Goal: Check status: Check status

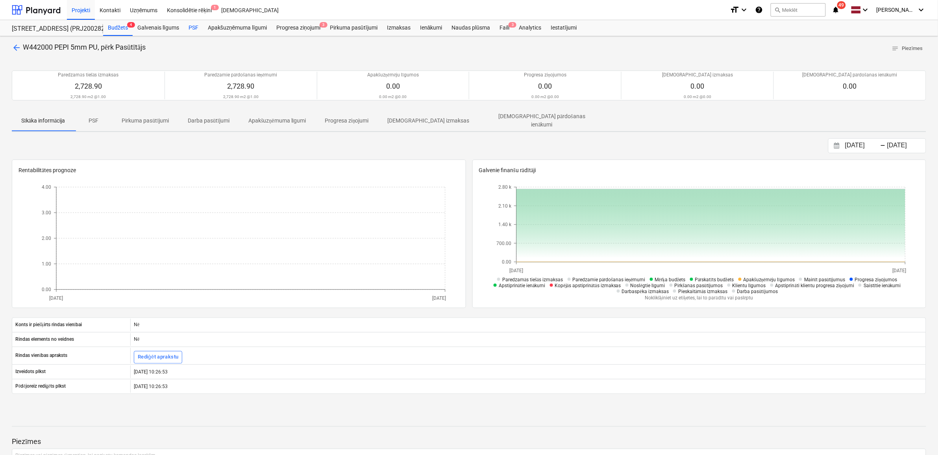
click at [188, 29] on div "PSF" at bounding box center [193, 28] width 19 height 16
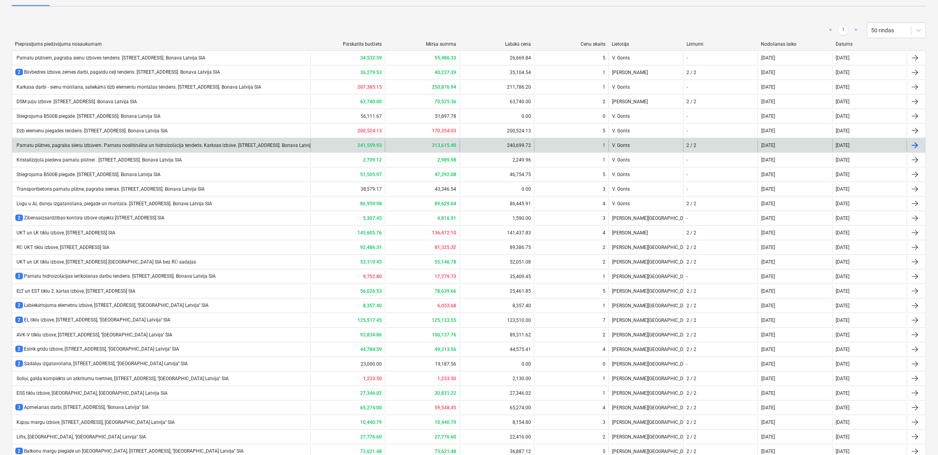
scroll to position [394, 0]
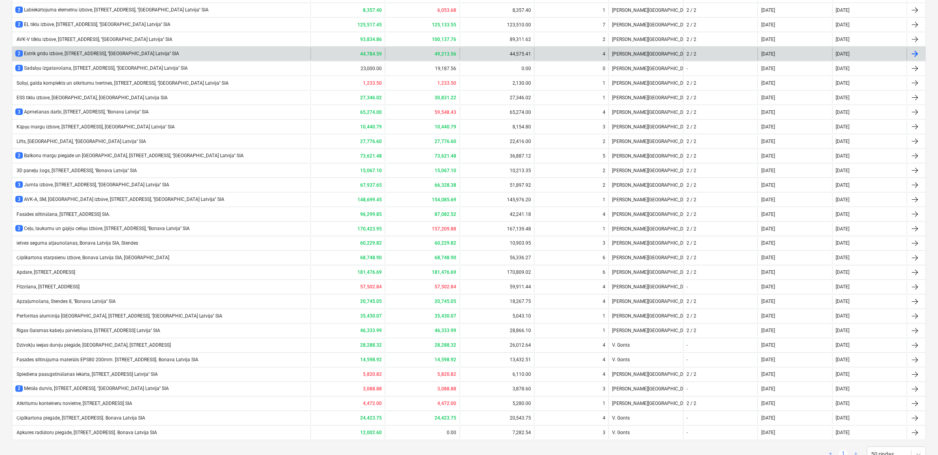
click at [57, 55] on div "2 Estrik grīdu izbūve, [STREET_ADDRESS], ''[GEOGRAPHIC_DATA] Latvija'' SIA" at bounding box center [97, 53] width 164 height 7
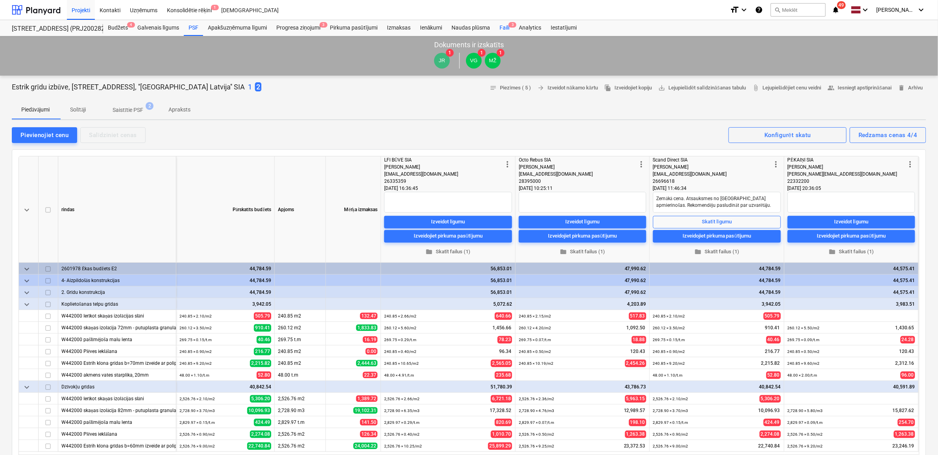
type textarea "x"
click at [508, 30] on div "Faili 3" at bounding box center [504, 28] width 19 height 16
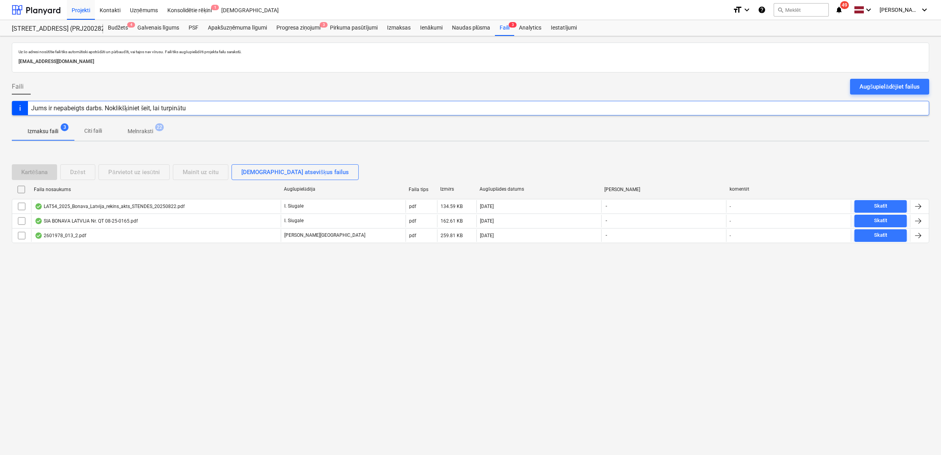
click at [871, 84] on div "Augšupielādējiet failus" at bounding box center [889, 86] width 60 height 10
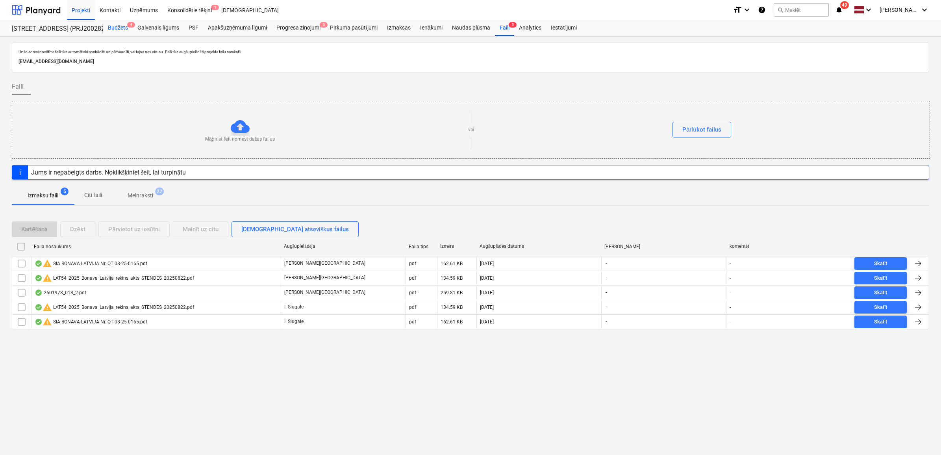
click at [116, 24] on div "Budžets 4" at bounding box center [118, 28] width 30 height 16
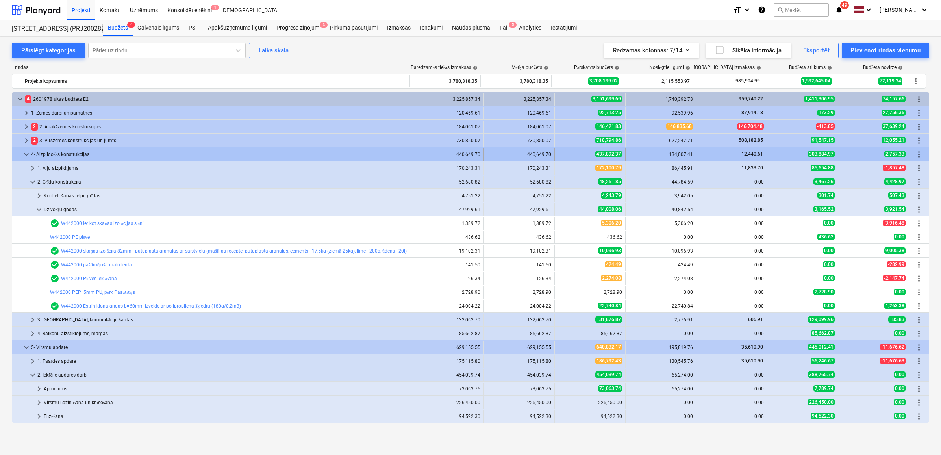
click at [27, 155] on span "keyboard_arrow_down" at bounding box center [26, 154] width 9 height 9
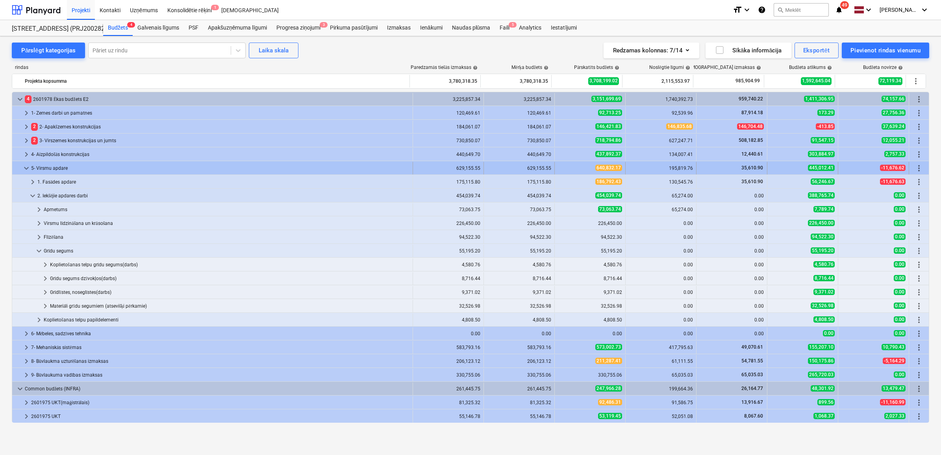
click at [24, 169] on span "keyboard_arrow_down" at bounding box center [26, 167] width 9 height 9
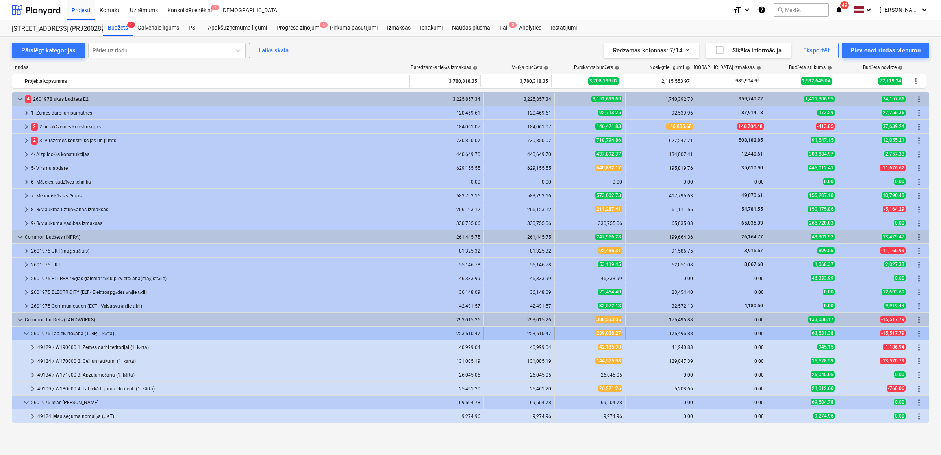
click at [26, 335] on span "keyboard_arrow_down" at bounding box center [26, 333] width 9 height 9
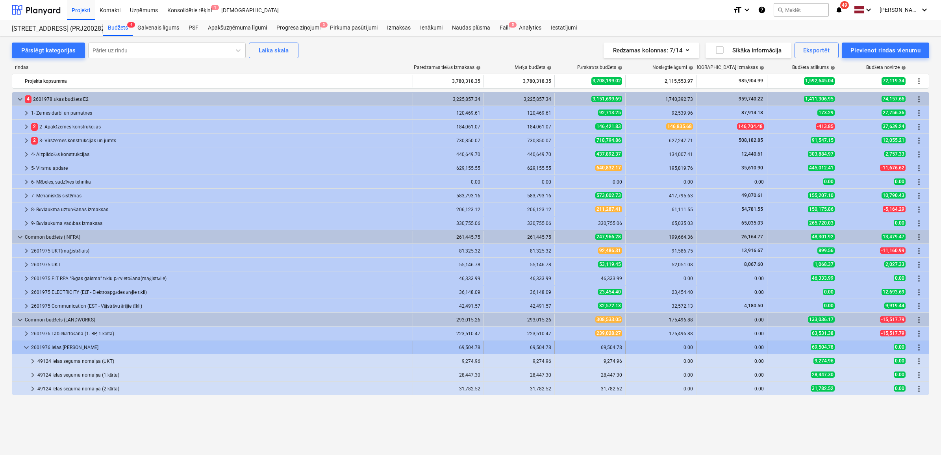
click at [20, 347] on div at bounding box center [18, 347] width 6 height 13
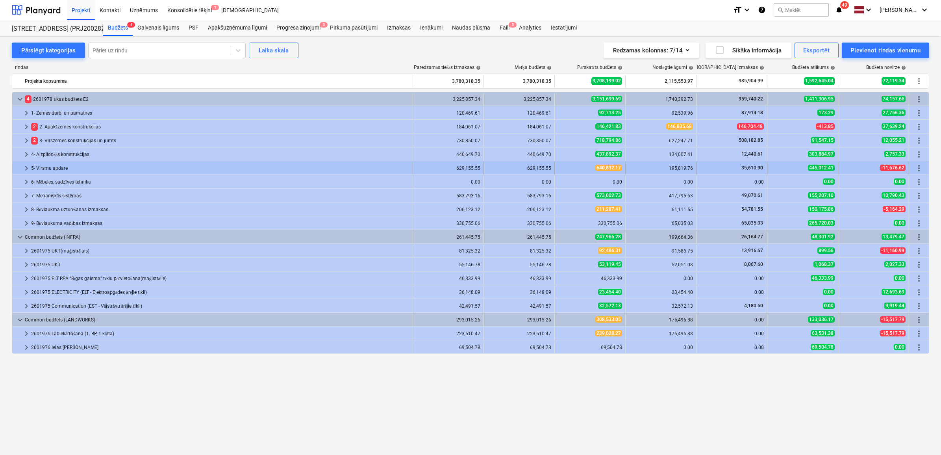
click at [38, 164] on div "5- Virsmu apdare" at bounding box center [220, 168] width 378 height 13
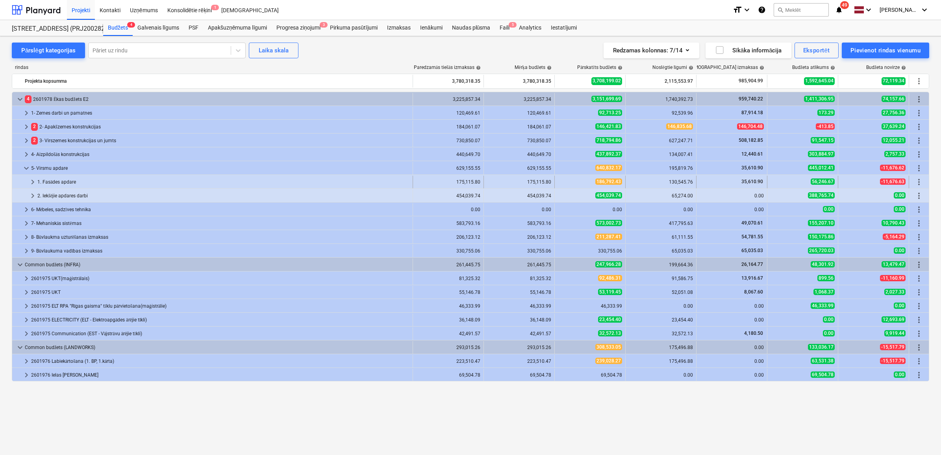
click at [42, 180] on div "1. Fasādes apdare" at bounding box center [223, 182] width 372 height 13
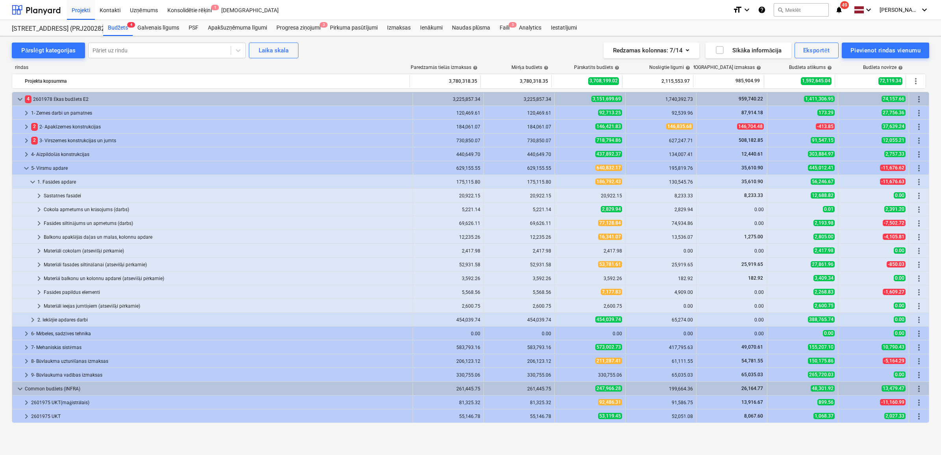
click at [42, 180] on div "1. Fasādes apdare" at bounding box center [223, 182] width 372 height 13
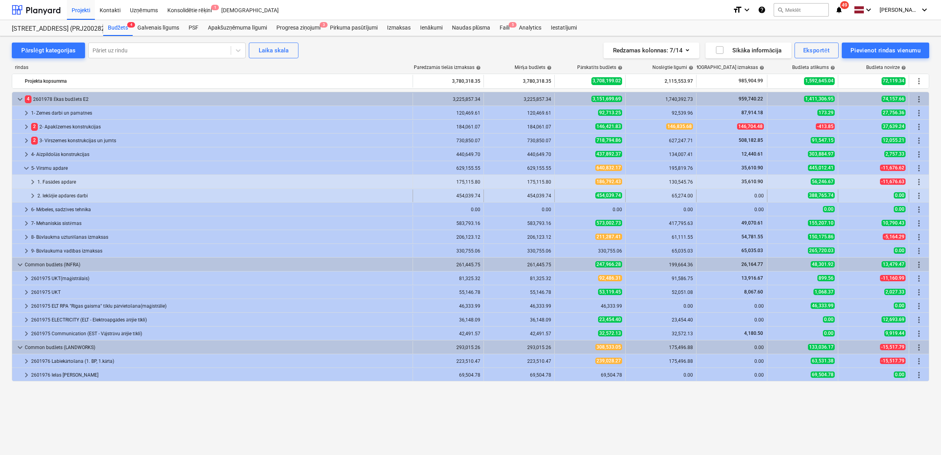
click at [42, 194] on div "2. Iekšējie apdares darbi" at bounding box center [223, 195] width 372 height 13
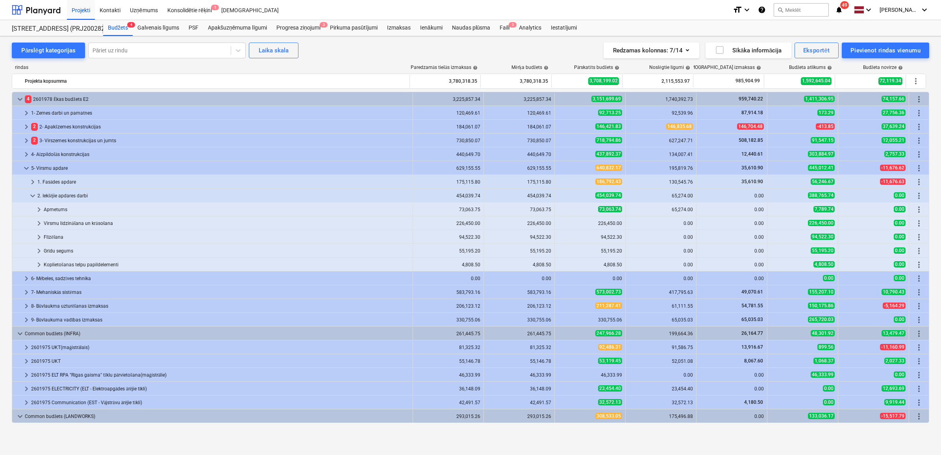
click at [42, 194] on div "2. Iekšējie apdares darbi" at bounding box center [223, 195] width 372 height 13
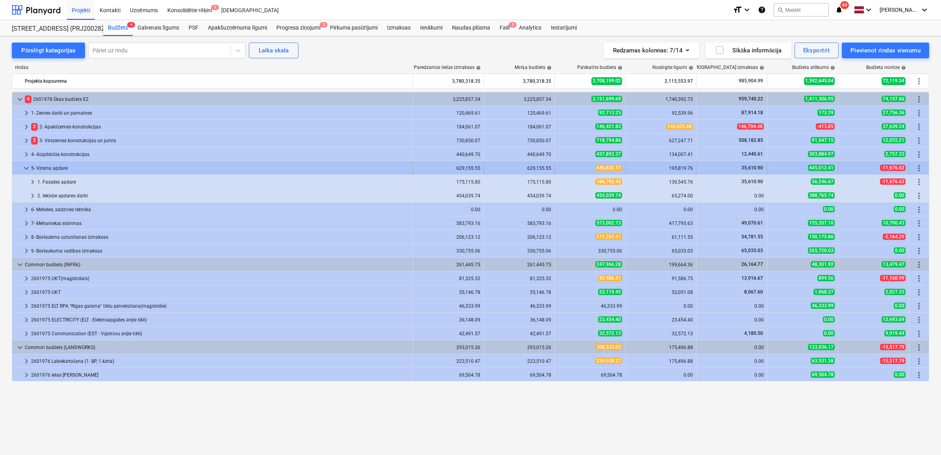
click at [30, 168] on span "keyboard_arrow_down" at bounding box center [26, 167] width 9 height 9
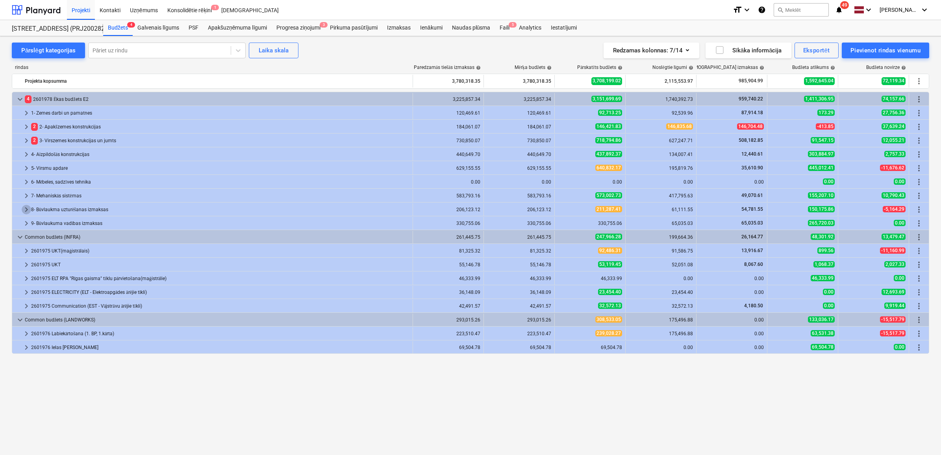
click at [24, 208] on span "keyboard_arrow_right" at bounding box center [26, 209] width 9 height 9
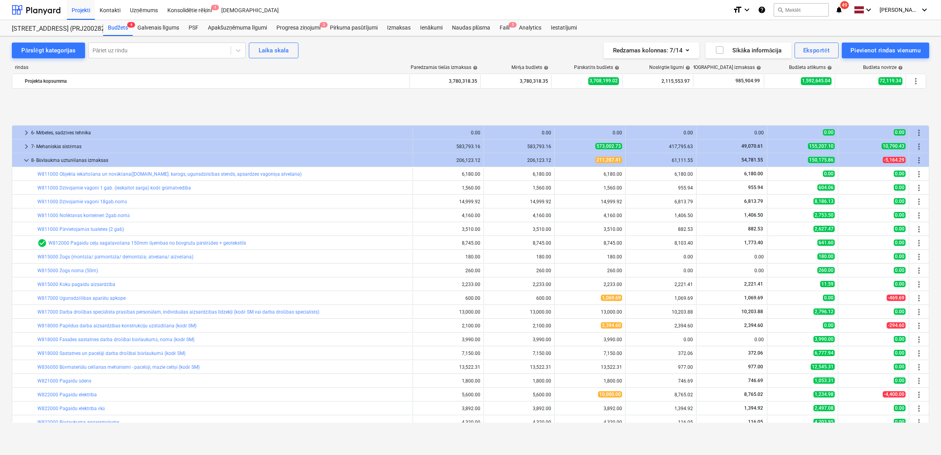
scroll to position [98, 0]
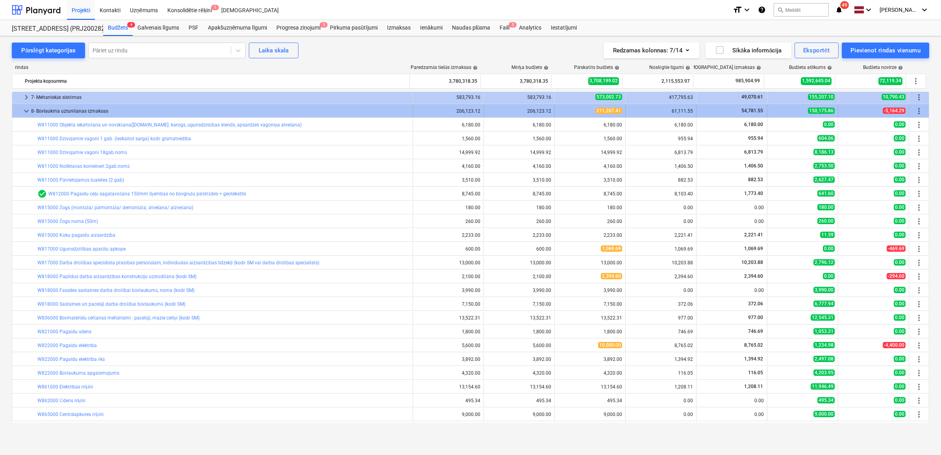
click at [21, 110] on div at bounding box center [18, 111] width 6 height 13
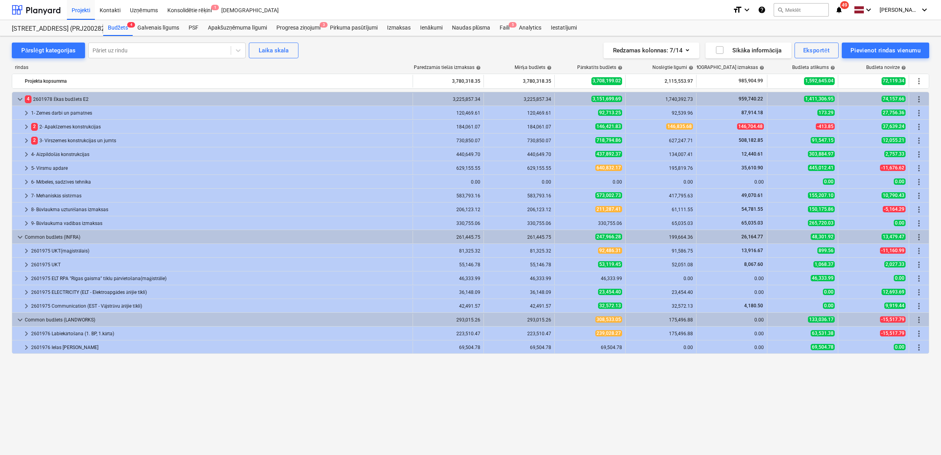
scroll to position [0, 0]
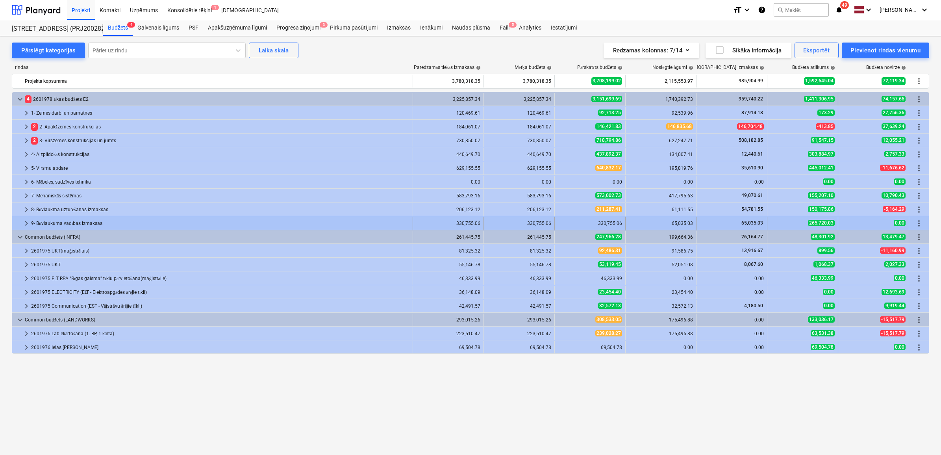
click at [23, 224] on span "keyboard_arrow_right" at bounding box center [26, 222] width 9 height 9
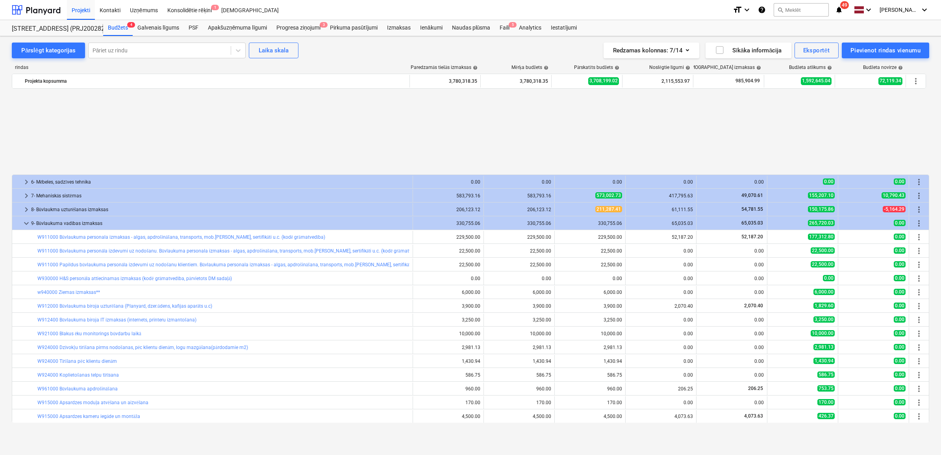
scroll to position [98, 0]
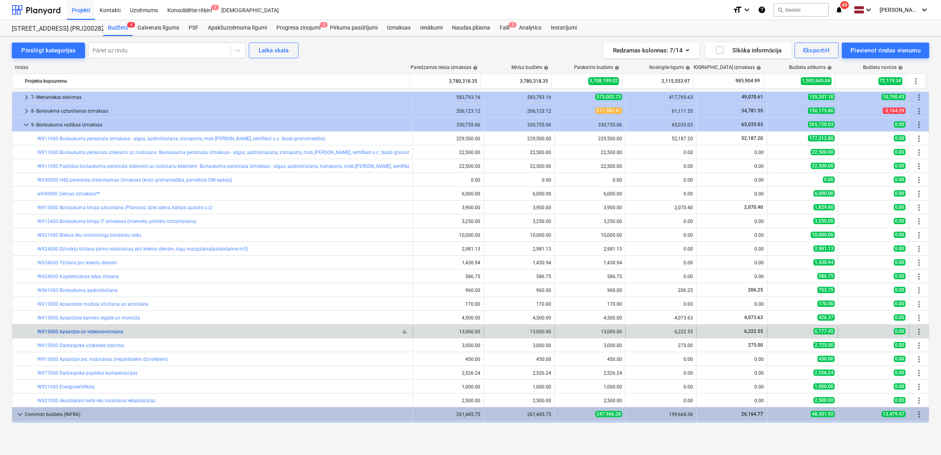
click at [111, 330] on link "W915000 Apsardze un videonovērošana" at bounding box center [80, 332] width 86 height 6
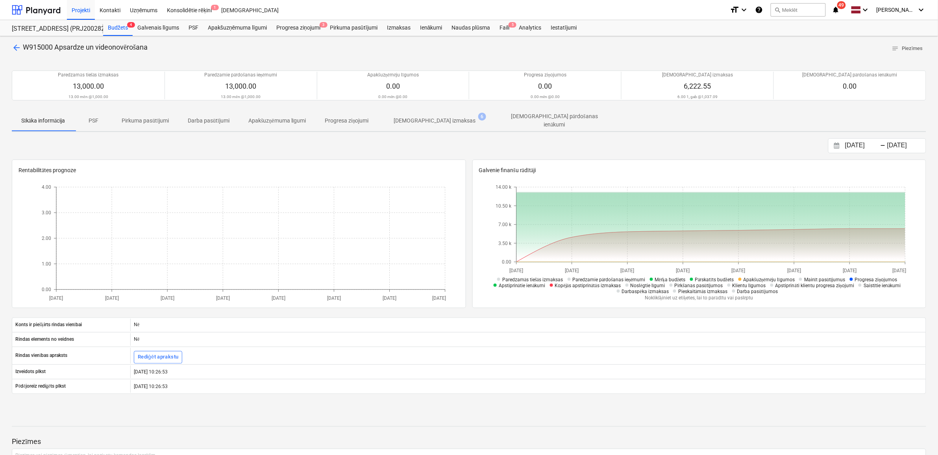
click at [425, 117] on p "[DEMOGRAPHIC_DATA] izmaksas" at bounding box center [435, 120] width 82 height 8
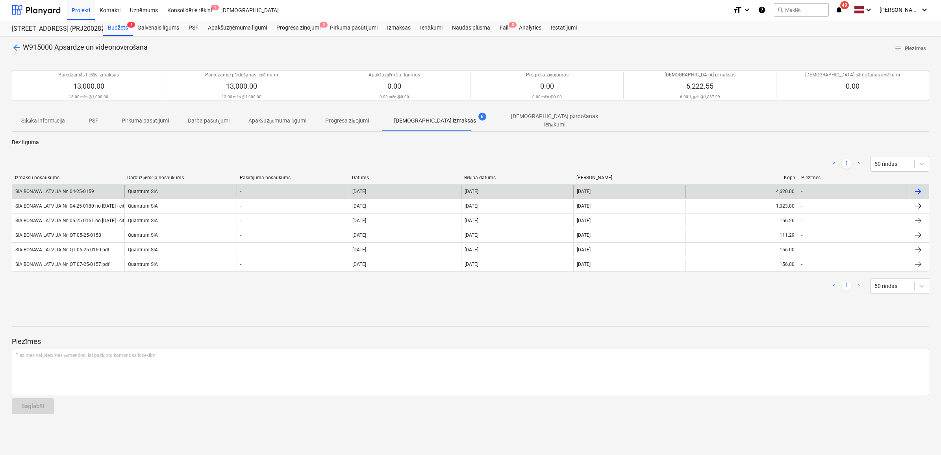
click at [146, 189] on div "Quantrum SIA" at bounding box center [180, 191] width 112 height 13
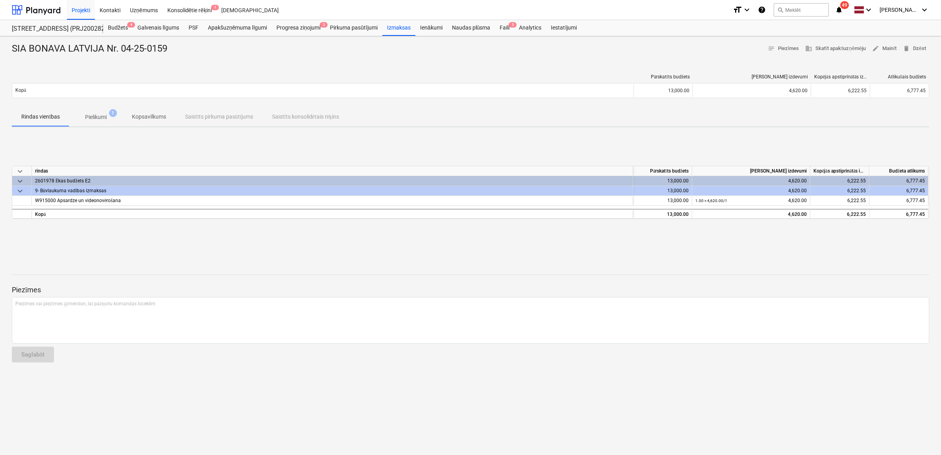
click at [91, 114] on p "Pielikumi" at bounding box center [96, 117] width 22 height 8
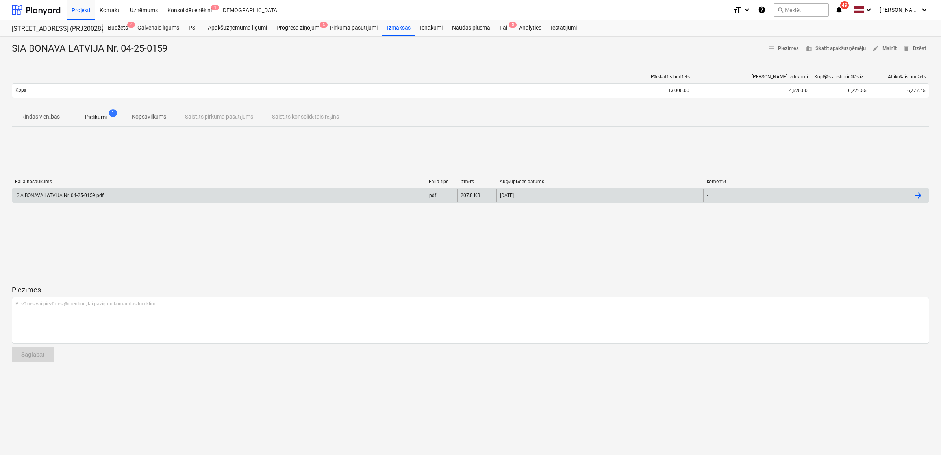
click at [200, 199] on div "SIA BONAVA LATVIJA Nr. 04-25-0159.pdf" at bounding box center [218, 195] width 413 height 13
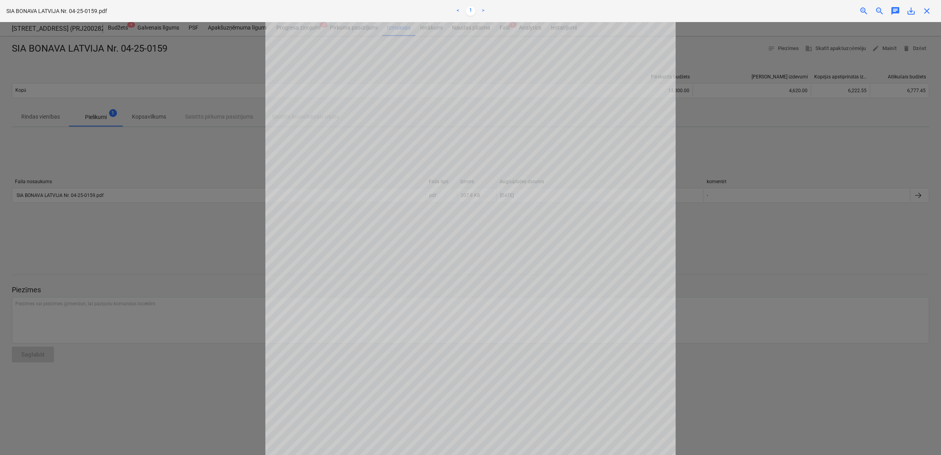
click at [926, 13] on div "Neizdevās iegūt projektu" at bounding box center [830, 8] width 213 height 17
click at [928, 11] on div "Neizdevās iegūt projektu" at bounding box center [830, 8] width 213 height 17
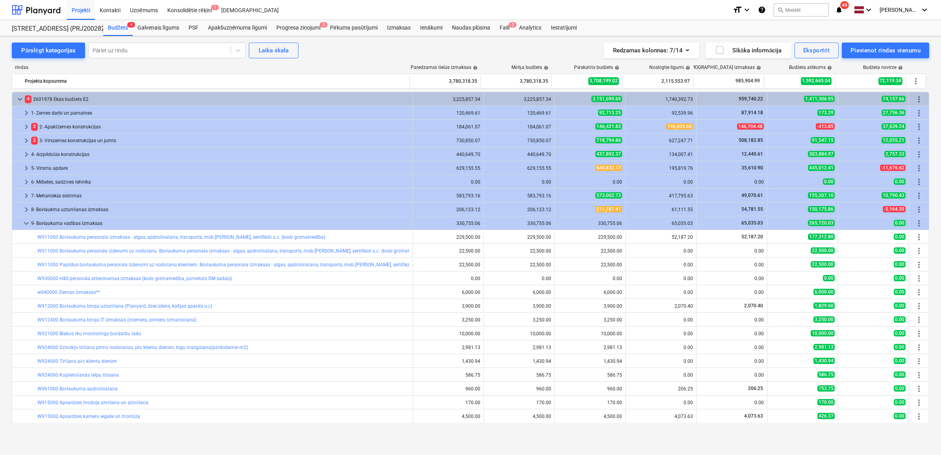
scroll to position [98, 0]
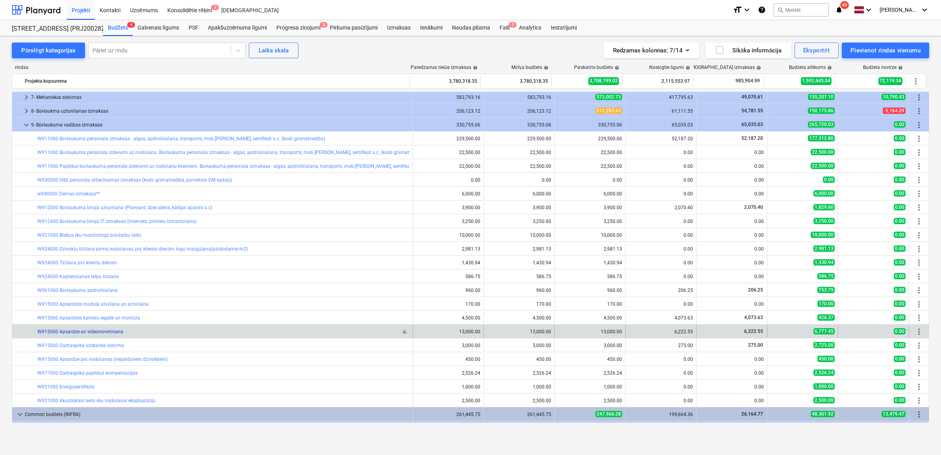
click at [73, 330] on link "W915000 Apsardze un videonovērošana" at bounding box center [80, 332] width 86 height 6
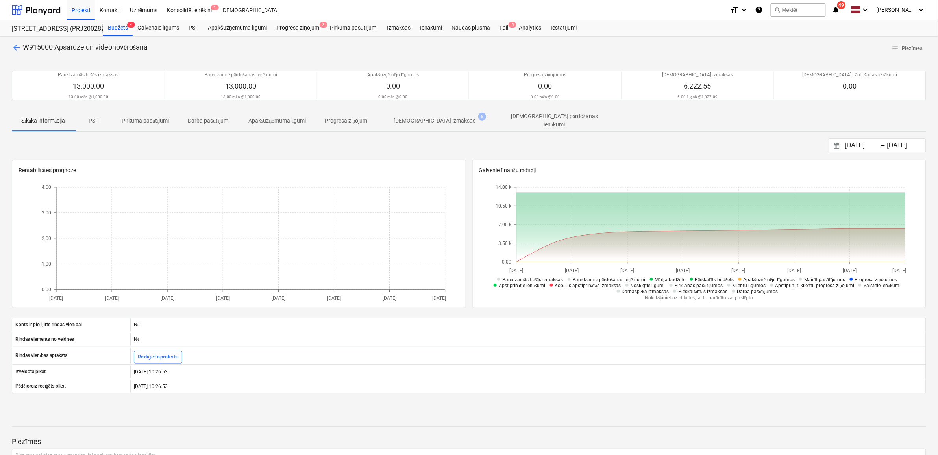
click at [434, 115] on span "[DEMOGRAPHIC_DATA] izmaksas 6" at bounding box center [434, 120] width 113 height 14
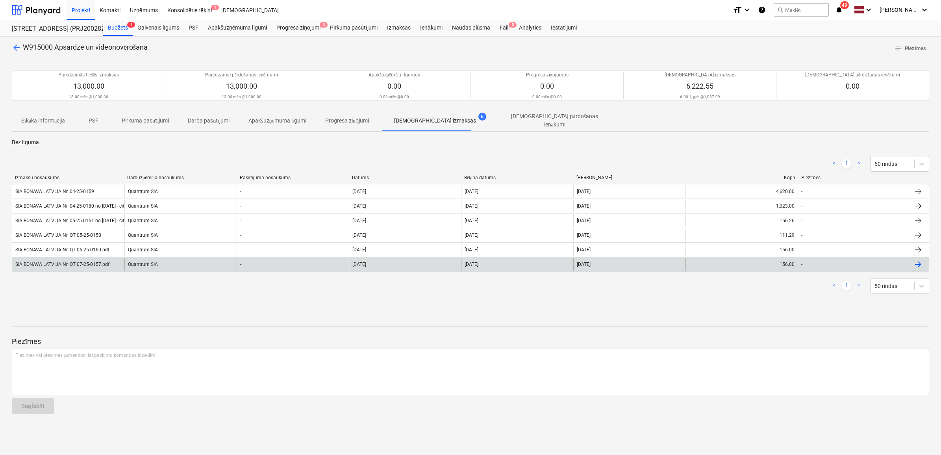
click at [97, 262] on div "SIA BONAVA LATVIJA Nr. QT 07-25-0157.pdf" at bounding box center [62, 264] width 94 height 6
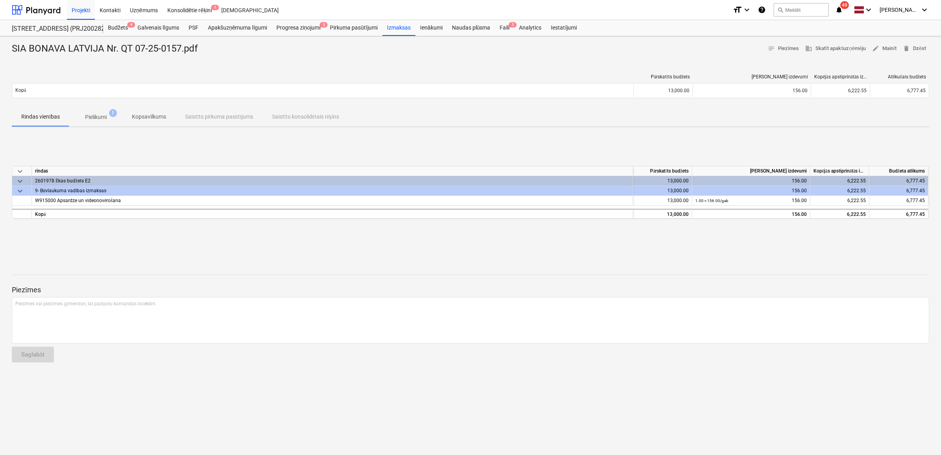
click at [107, 118] on span "Pielikumi 1" at bounding box center [96, 117] width 34 height 8
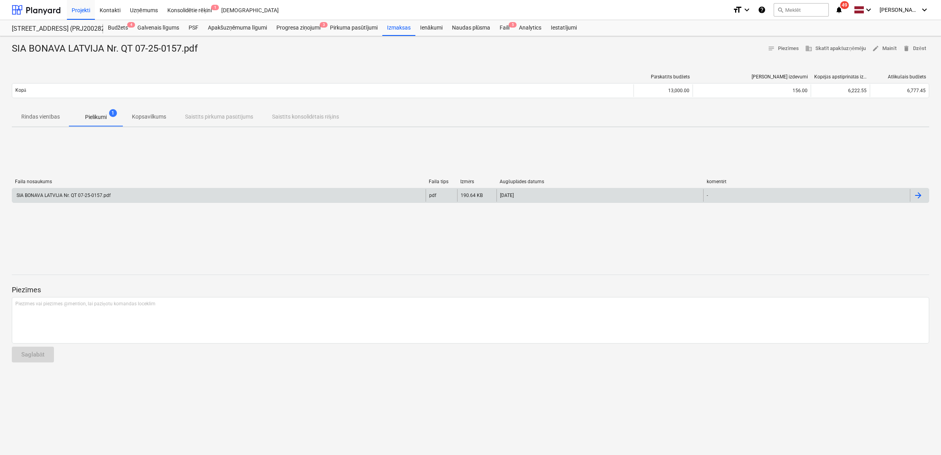
click at [101, 194] on div "SIA BONAVA LATVIJA Nr. QT 07-25-0157.pdf" at bounding box center [62, 195] width 95 height 6
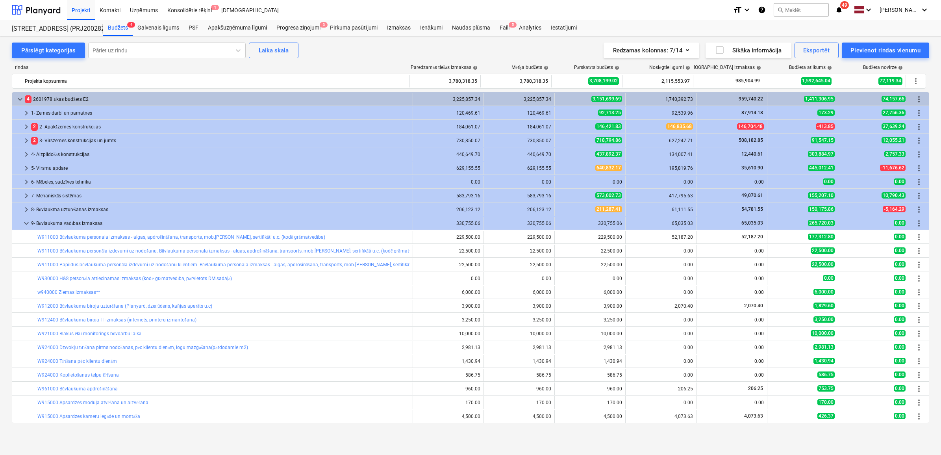
scroll to position [98, 0]
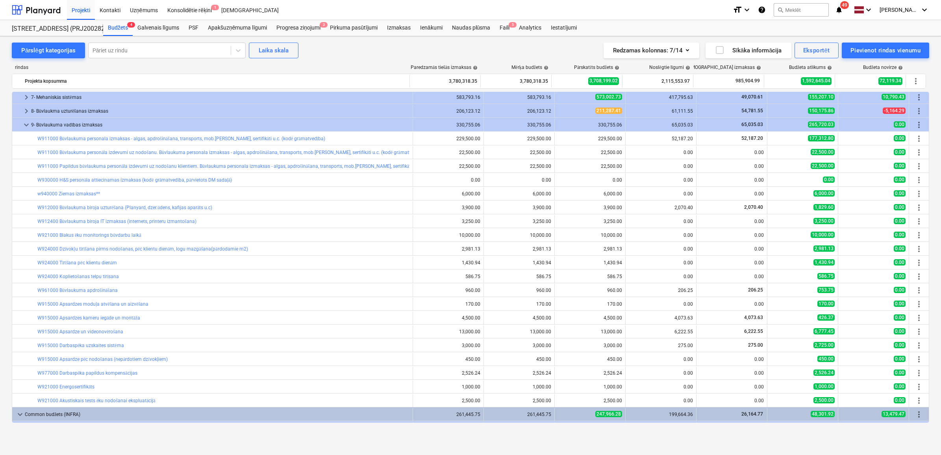
click at [23, 124] on span "keyboard_arrow_down" at bounding box center [26, 124] width 9 height 9
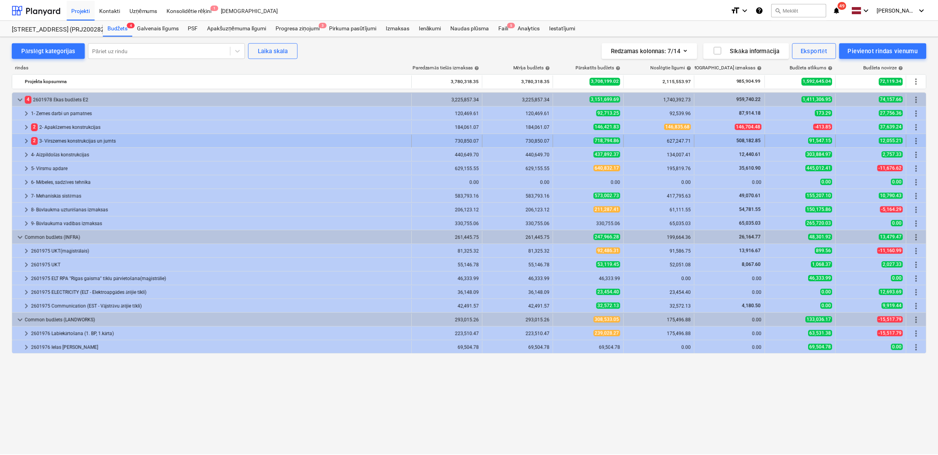
scroll to position [0, 0]
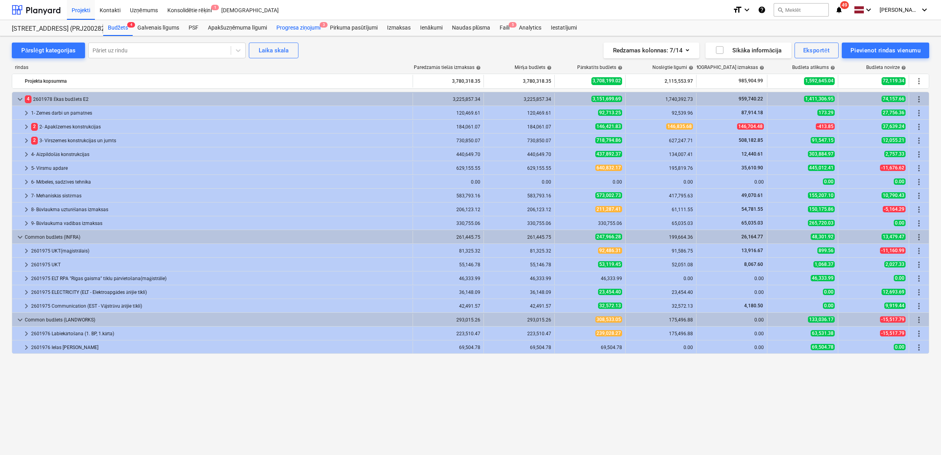
click at [306, 26] on div "Progresa ziņojumi 3" at bounding box center [299, 28] width 54 height 16
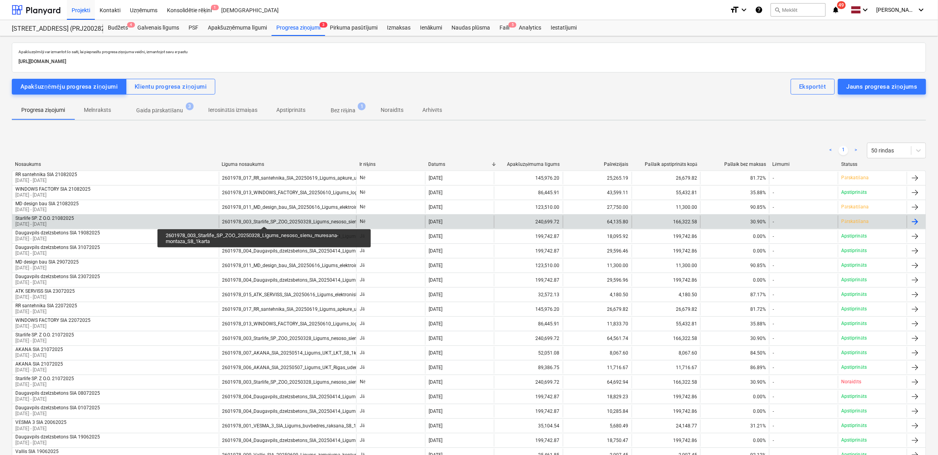
click at [264, 219] on div "2601978_003_Starlife_SP_ZOO_20250328_Ligums_nesoso_sienu_muresana-montaza_S8_1k…" at bounding box center [324, 222] width 205 height 6
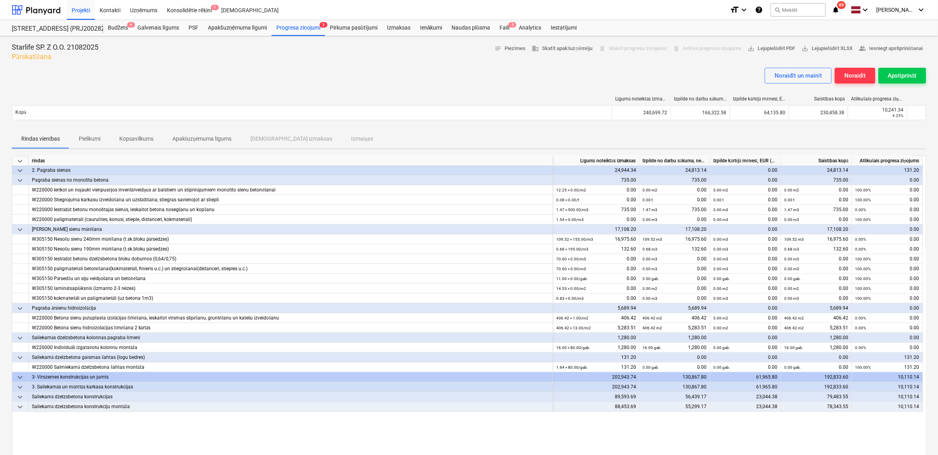
scroll to position [17, 0]
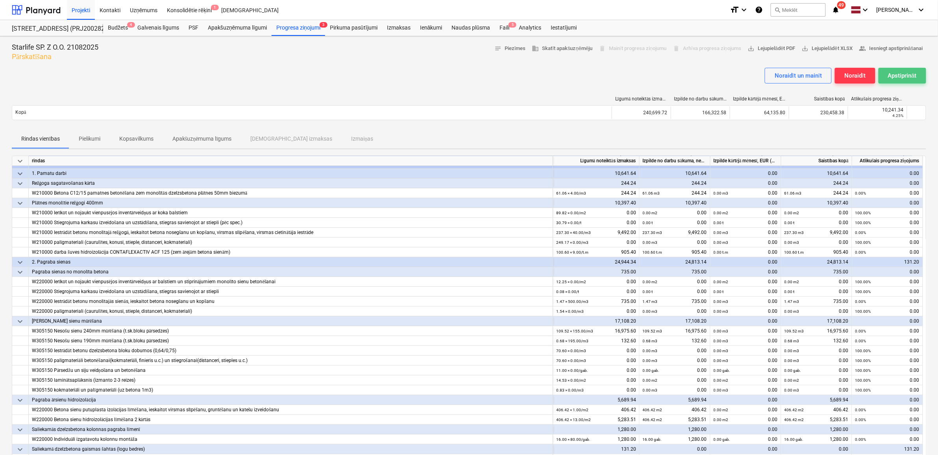
click at [900, 77] on div "Apstiprināt" at bounding box center [902, 75] width 29 height 10
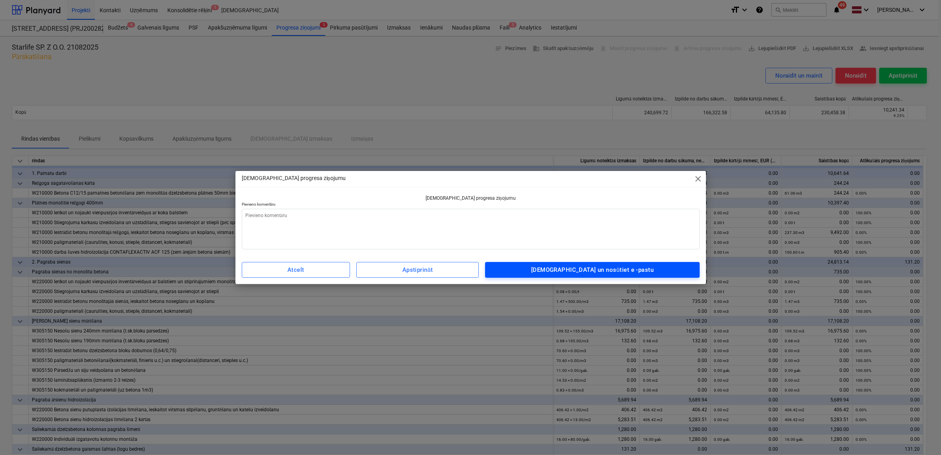
click at [581, 268] on div "[DEMOGRAPHIC_DATA] un nosūtiet e -pastu" at bounding box center [592, 269] width 122 height 10
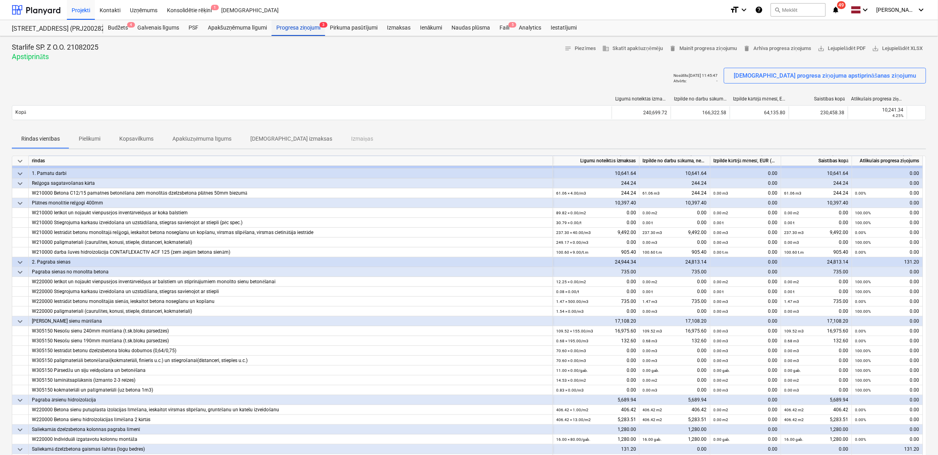
click at [299, 27] on div "Progresa ziņojumi 3" at bounding box center [299, 28] width 54 height 16
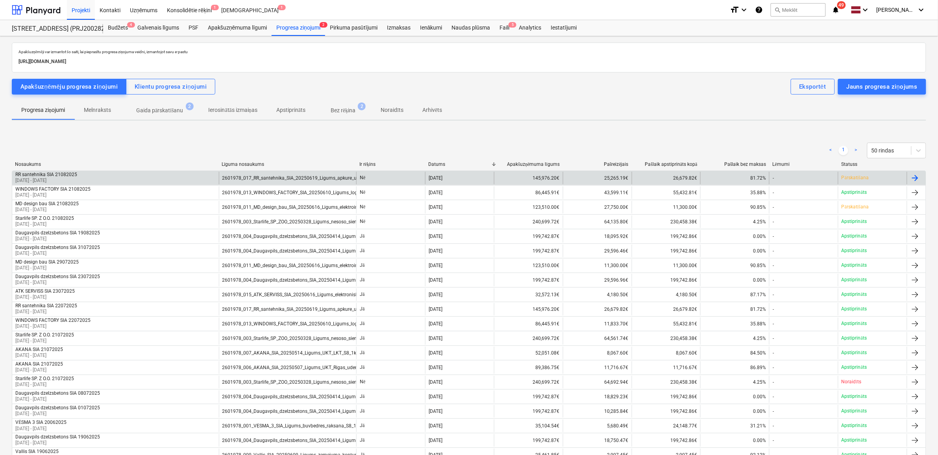
click at [280, 174] on div "2601978_017_RR_santehnika_SIA_20250619_Ligums_apkure_udens_kanalizacija_siltumm…" at bounding box center [288, 178] width 138 height 13
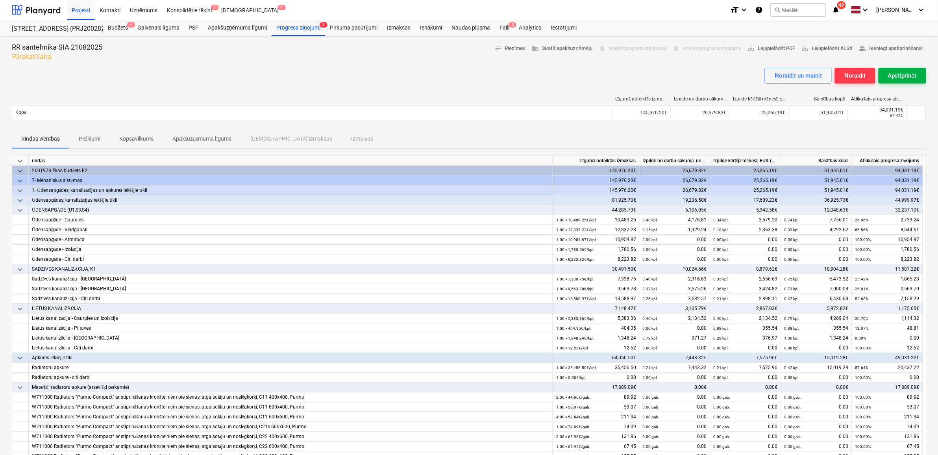
click at [909, 76] on div "Apstiprināt" at bounding box center [902, 75] width 29 height 10
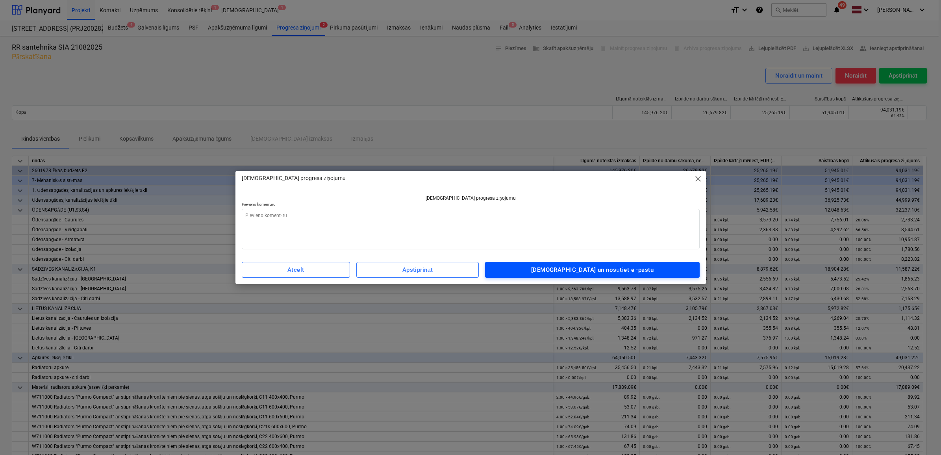
click at [546, 272] on span "[DEMOGRAPHIC_DATA] un nosūtiet e -pastu" at bounding box center [591, 269] width 197 height 10
click at [579, 272] on div "[DEMOGRAPHIC_DATA] un nosūtiet e -pastu" at bounding box center [592, 269] width 122 height 10
click at [699, 179] on span "close" at bounding box center [697, 178] width 9 height 9
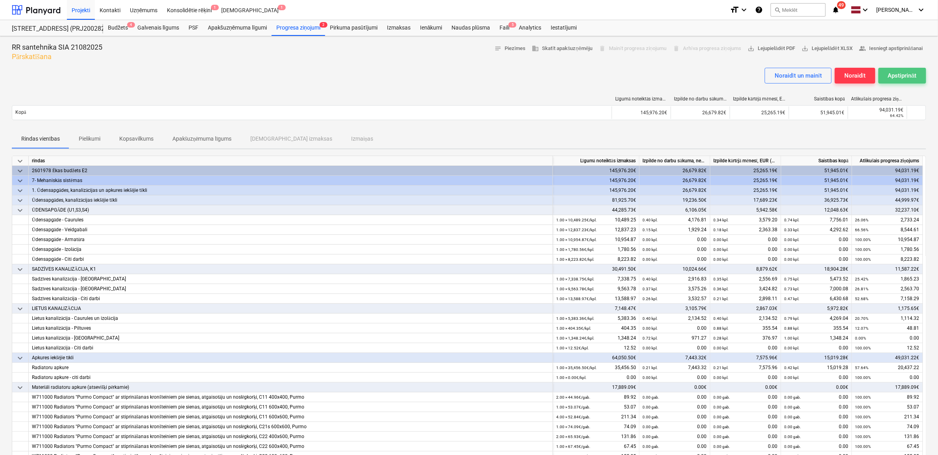
click at [905, 70] on button "Apstiprināt" at bounding box center [902, 76] width 48 height 16
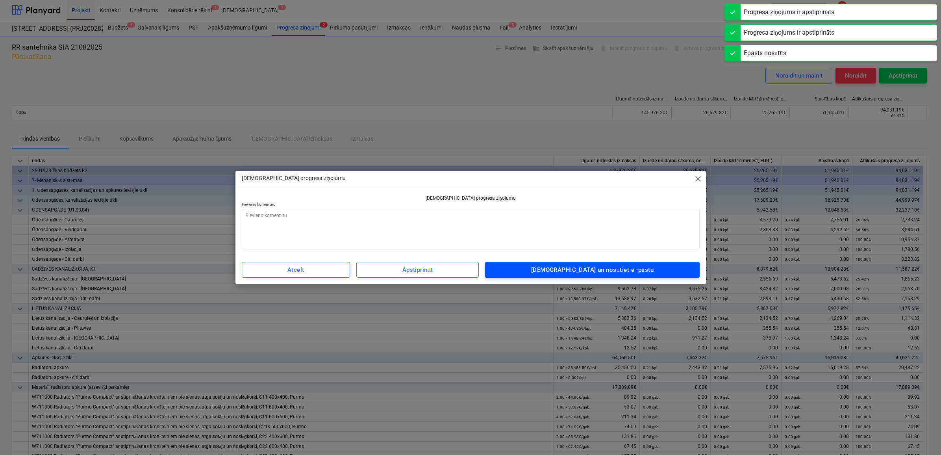
type textarea "x"
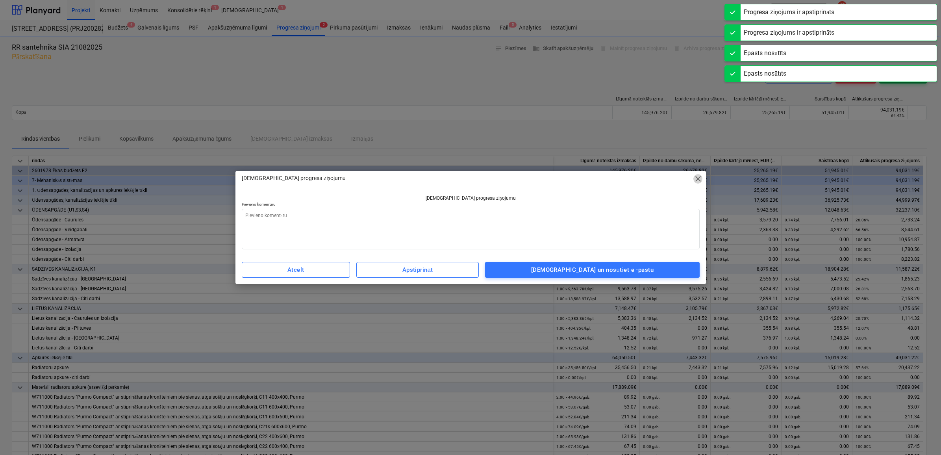
click at [699, 180] on span "close" at bounding box center [697, 178] width 9 height 9
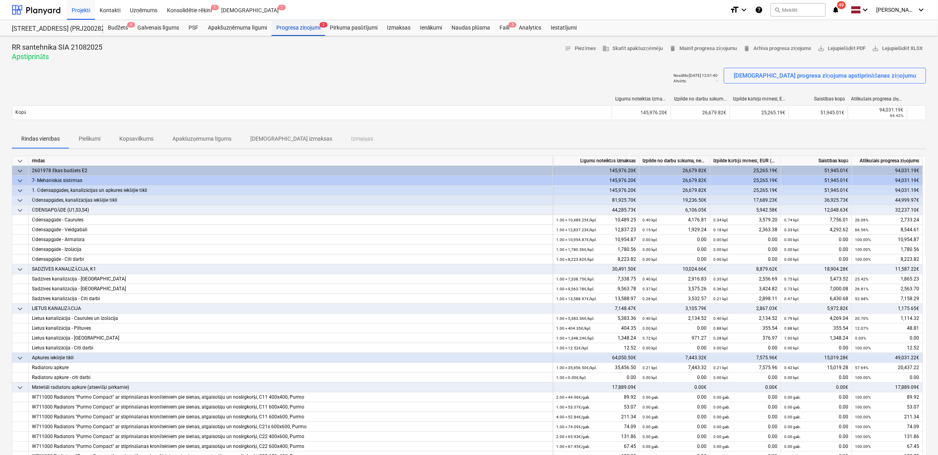
click at [296, 30] on div "Progresa ziņojumi 2" at bounding box center [299, 28] width 54 height 16
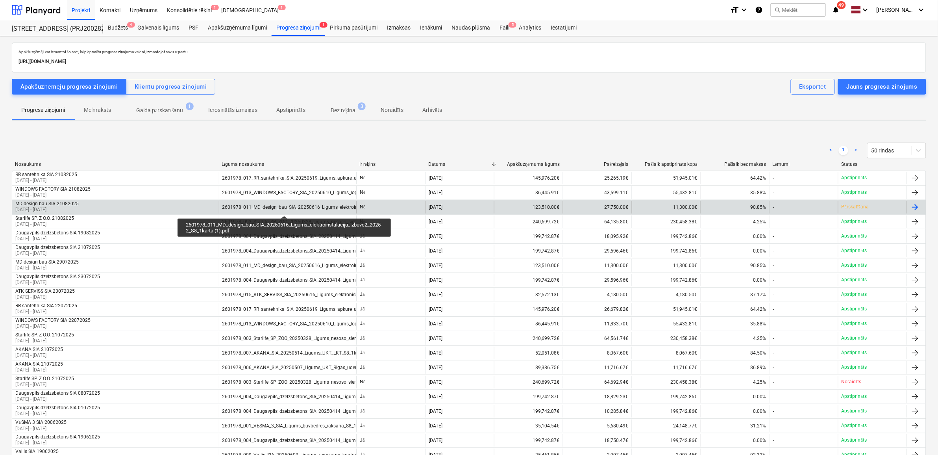
click at [284, 209] on div "2601978_011_MD_design_bau_SIA_20250616_Ligums_elektroinstalaciju_izbuve2_2025-2…" at bounding box center [336, 207] width 228 height 6
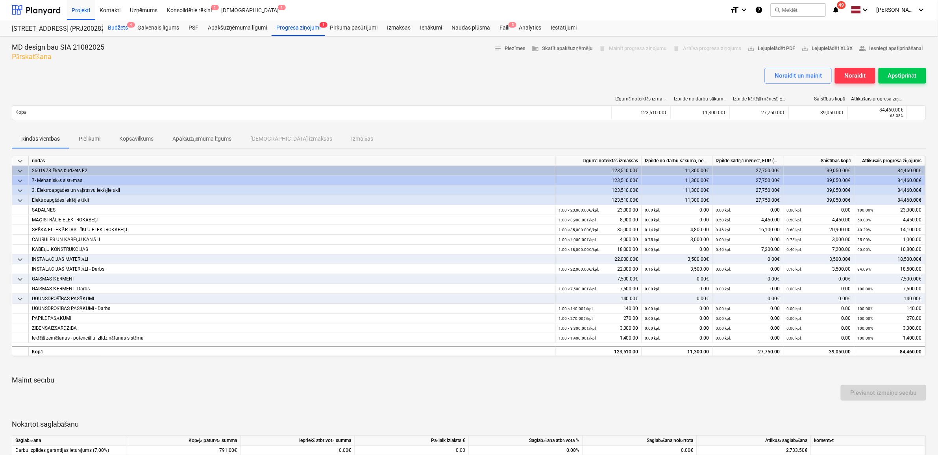
click at [113, 27] on div "Budžets 4" at bounding box center [118, 28] width 30 height 16
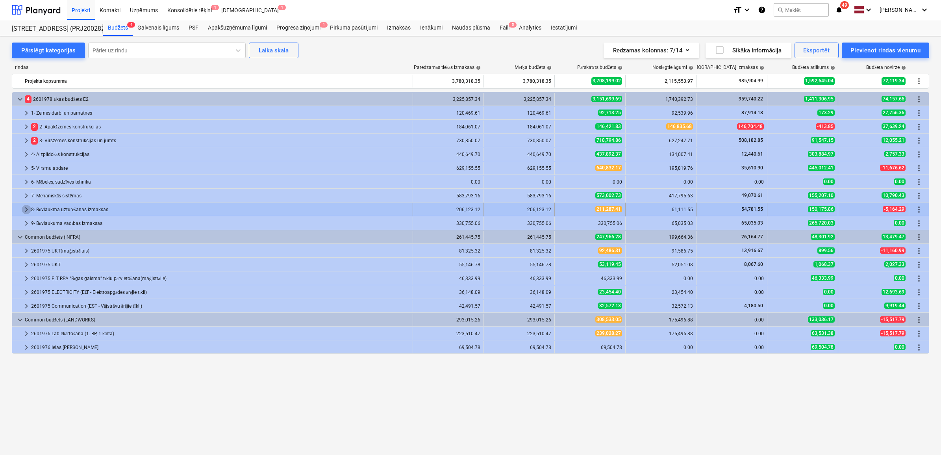
click at [25, 207] on span "keyboard_arrow_right" at bounding box center [26, 209] width 9 height 9
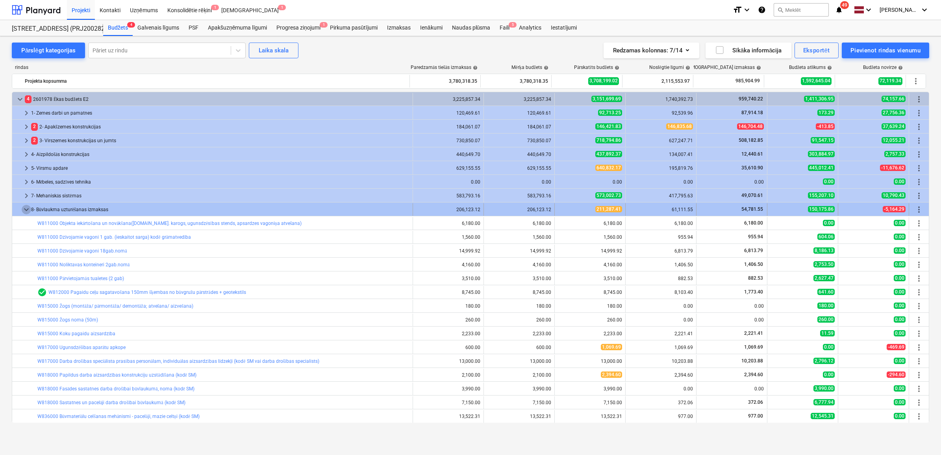
click at [26, 210] on span "keyboard_arrow_down" at bounding box center [26, 209] width 9 height 9
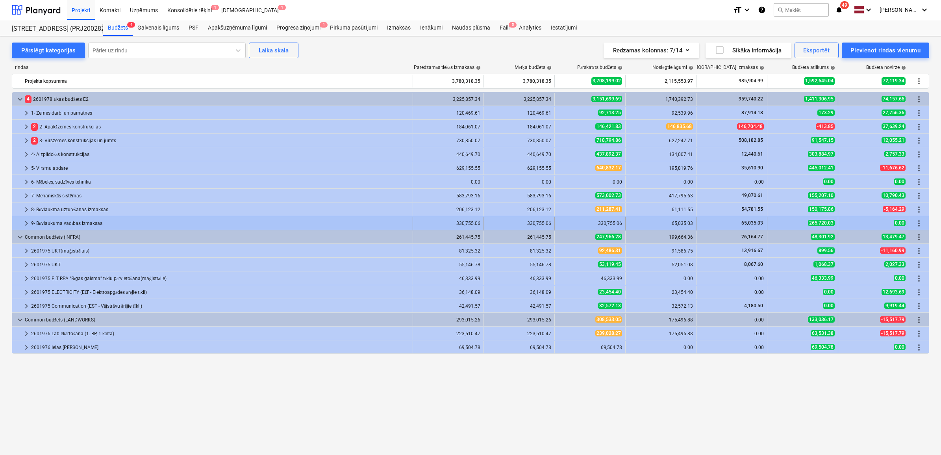
click at [22, 225] on span "keyboard_arrow_right" at bounding box center [26, 222] width 9 height 9
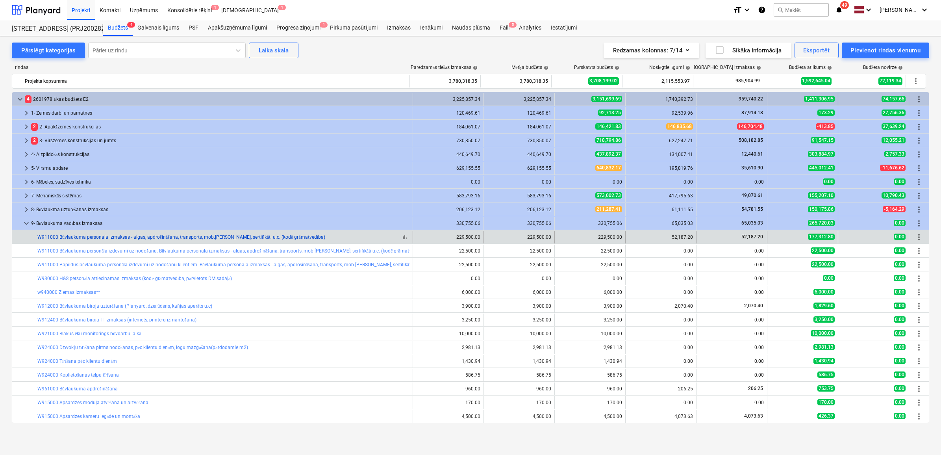
click at [215, 237] on link "W911000 Būvlaukuma personala izmaksas - algas, apdrošināšana, transports, mob.[…" at bounding box center [181, 237] width 288 height 6
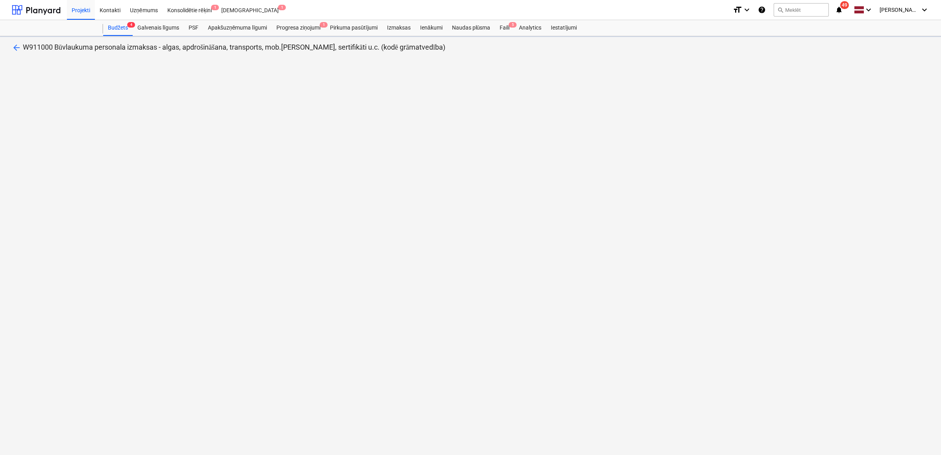
drag, startPoint x: 111, startPoint y: 168, endPoint x: 107, endPoint y: 178, distance: 11.3
click at [111, 168] on div "arrow_back W911000 Būvlaukuma personala izmaksas - algas, apdrošināšana, transp…" at bounding box center [470, 245] width 941 height 418
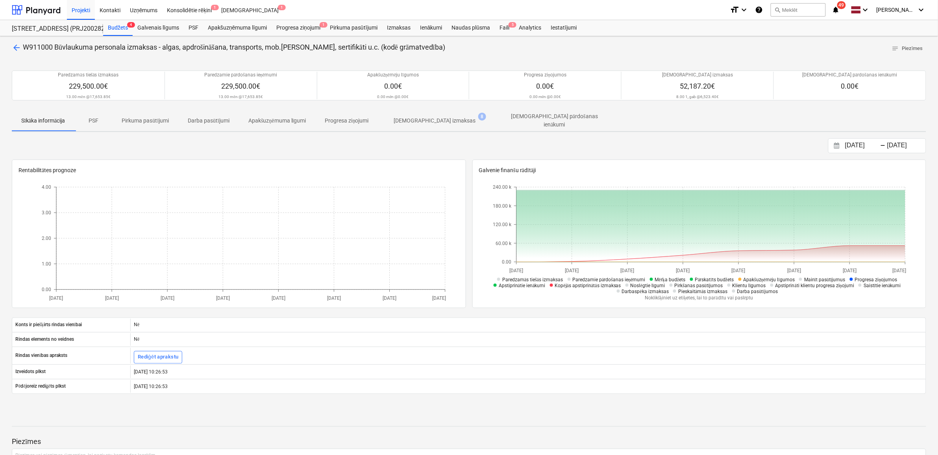
click at [433, 118] on p "[DEMOGRAPHIC_DATA] izmaksas" at bounding box center [435, 120] width 82 height 8
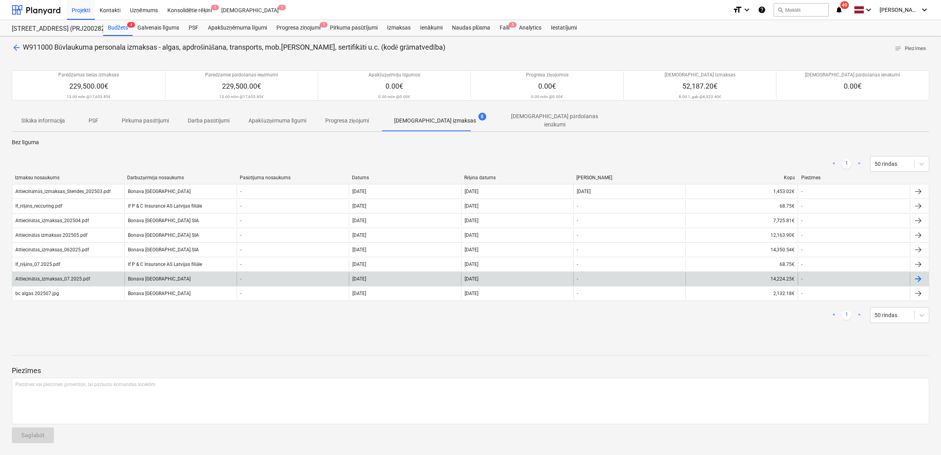
click at [58, 276] on div "Attiecinātās_izmaksas_07.2025.pdf" at bounding box center [52, 279] width 75 height 6
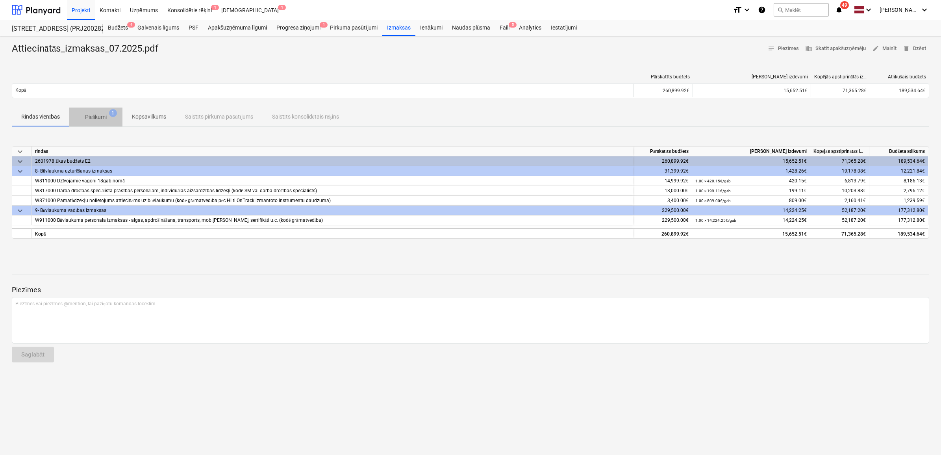
click at [93, 117] on p "Pielikumi" at bounding box center [96, 117] width 22 height 8
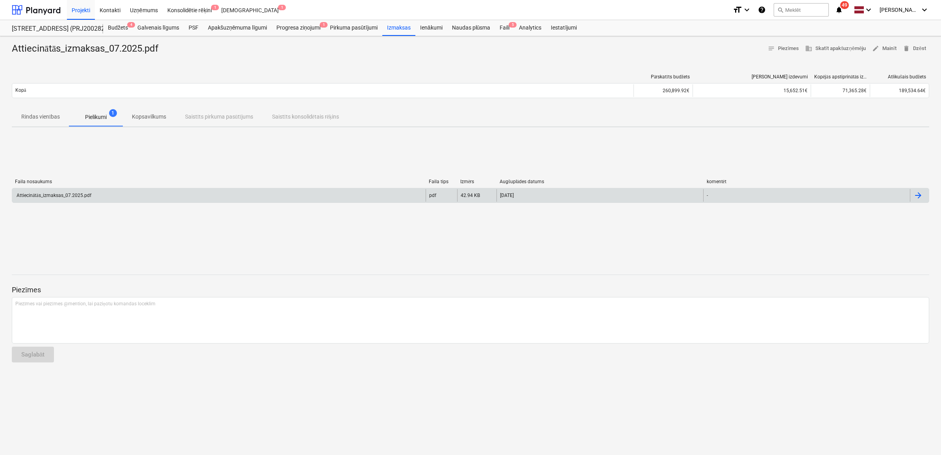
click at [250, 192] on div "Attiecinātās_izmaksas_07.2025.pdf" at bounding box center [218, 195] width 413 height 13
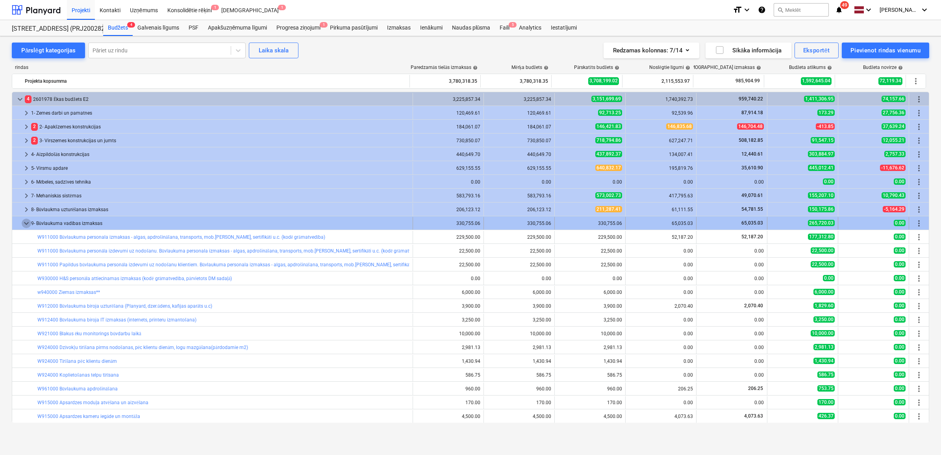
click at [24, 225] on span "keyboard_arrow_down" at bounding box center [26, 222] width 9 height 9
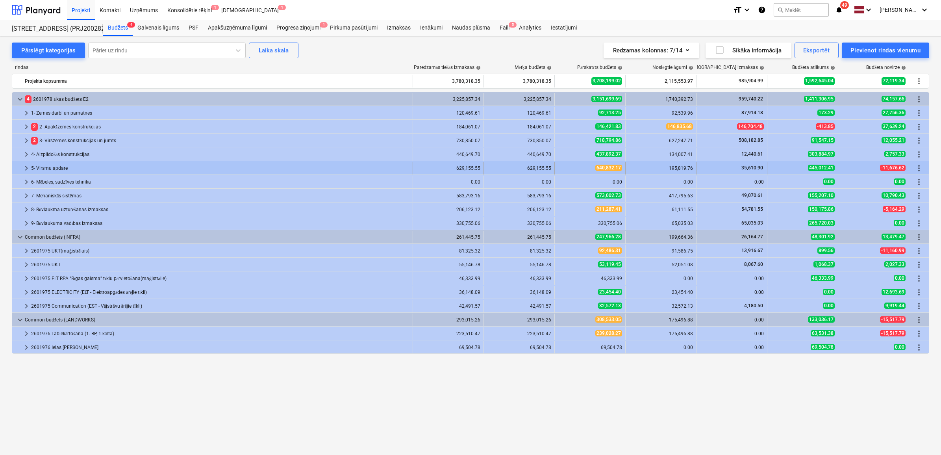
click at [22, 170] on span "keyboard_arrow_right" at bounding box center [26, 167] width 9 height 9
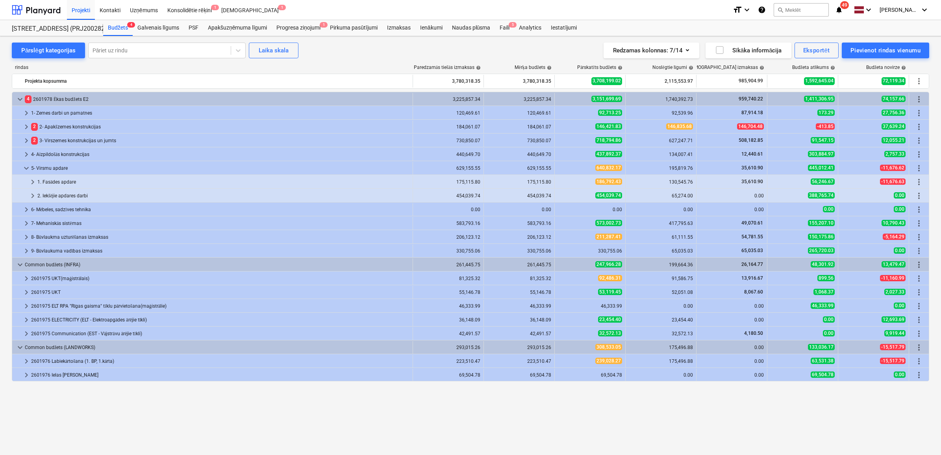
click at [22, 170] on span "keyboard_arrow_down" at bounding box center [26, 167] width 9 height 9
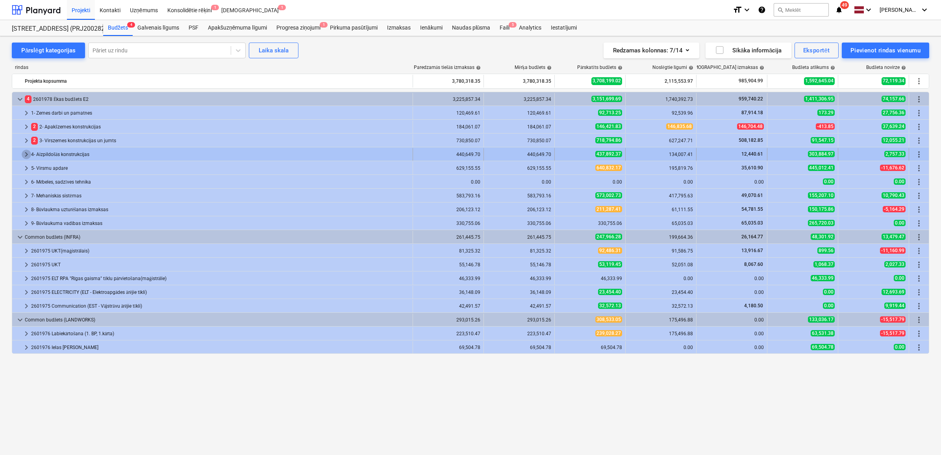
click at [24, 156] on span "keyboard_arrow_right" at bounding box center [26, 154] width 9 height 9
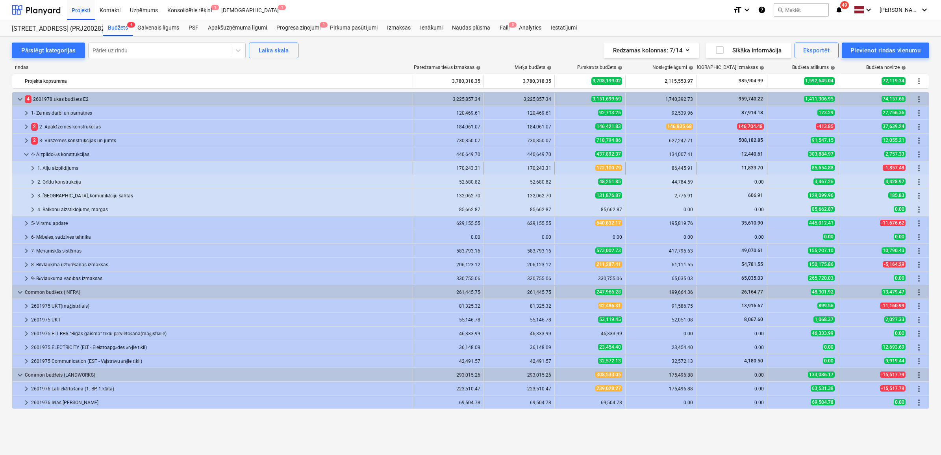
click at [33, 168] on span "keyboard_arrow_right" at bounding box center [32, 167] width 9 height 9
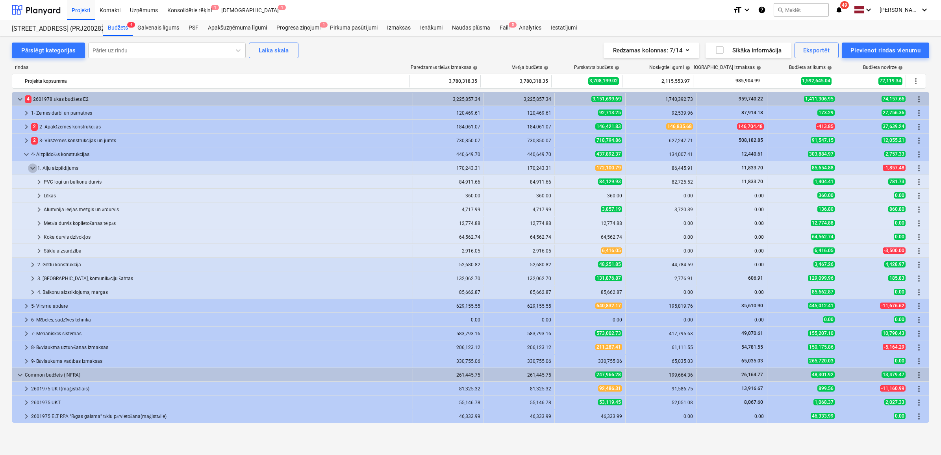
click at [33, 168] on span "keyboard_arrow_down" at bounding box center [32, 167] width 9 height 9
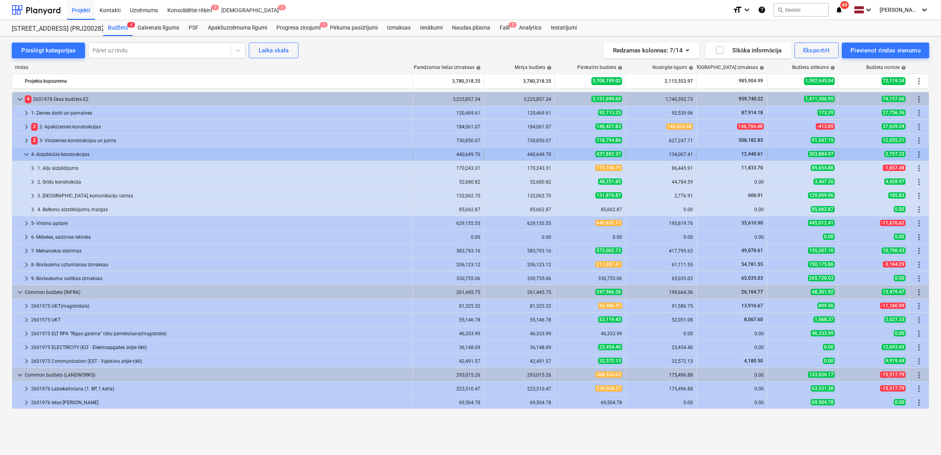
click at [27, 154] on span "keyboard_arrow_down" at bounding box center [26, 154] width 9 height 9
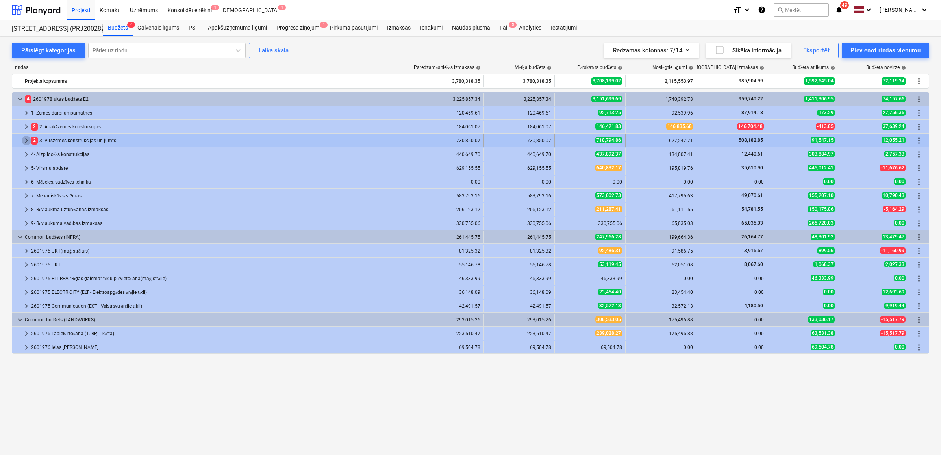
click at [28, 138] on span "keyboard_arrow_right" at bounding box center [26, 140] width 9 height 9
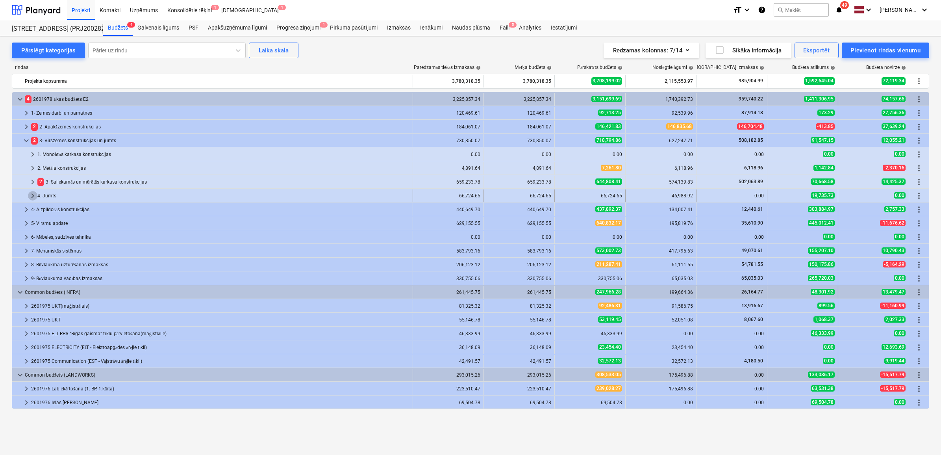
click at [30, 195] on span "keyboard_arrow_right" at bounding box center [32, 195] width 9 height 9
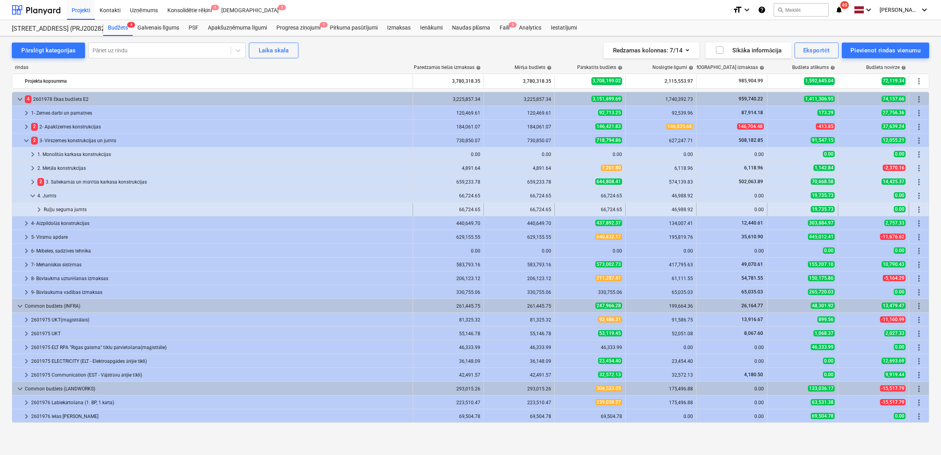
click at [39, 209] on span "keyboard_arrow_right" at bounding box center [38, 209] width 9 height 9
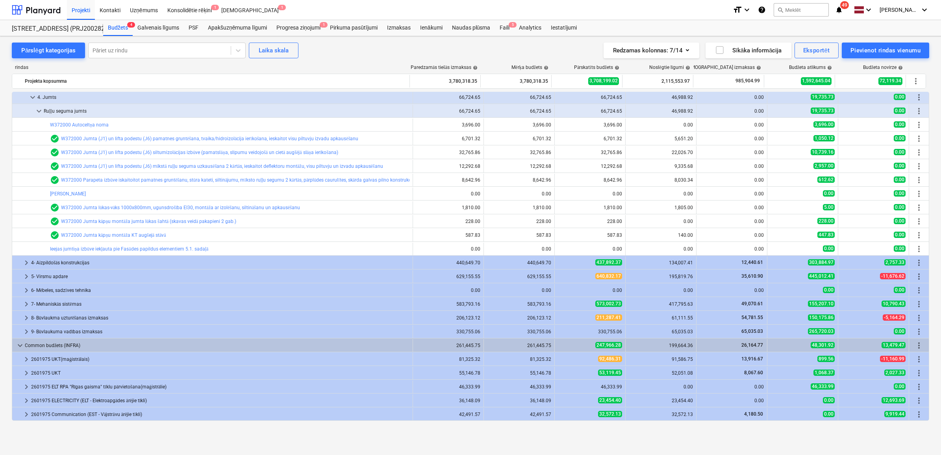
scroll to position [49, 0]
